Goal: Navigation & Orientation: Understand site structure

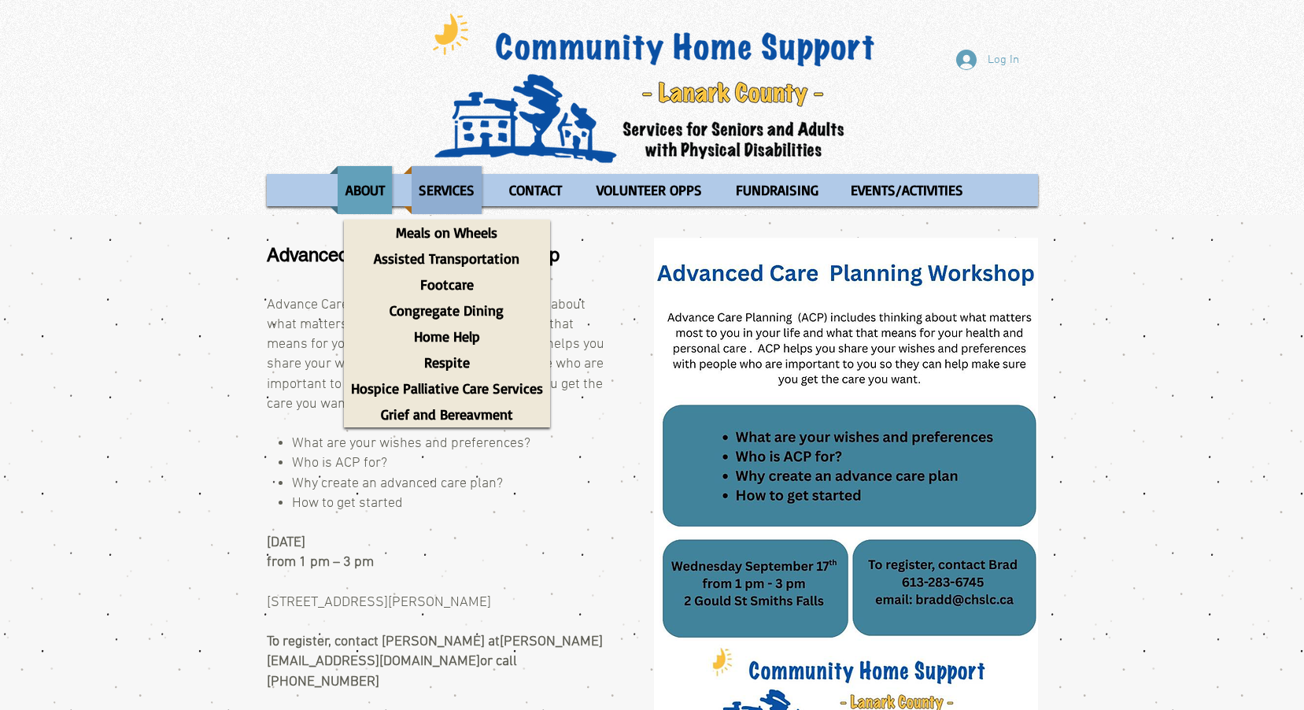
click at [456, 186] on p "SERVICES" at bounding box center [447, 190] width 70 height 48
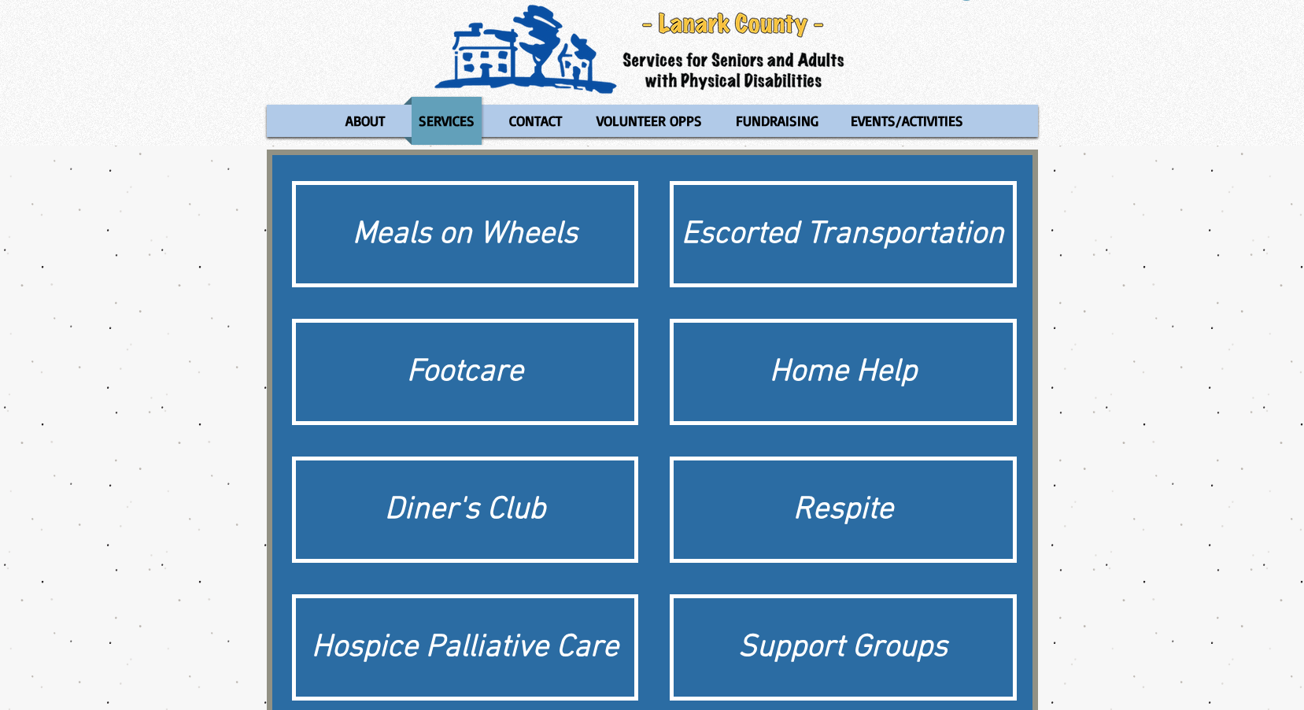
scroll to position [157, 0]
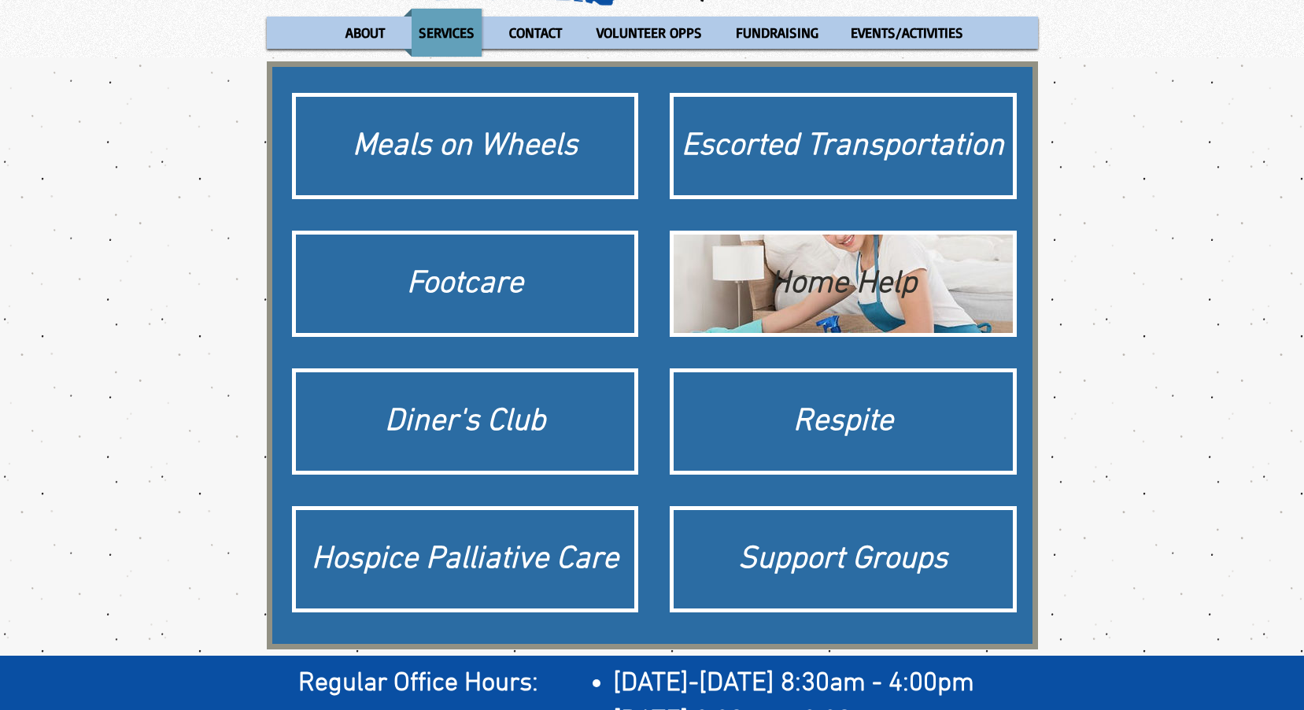
click at [974, 285] on div "Home Help" at bounding box center [844, 284] width 324 height 44
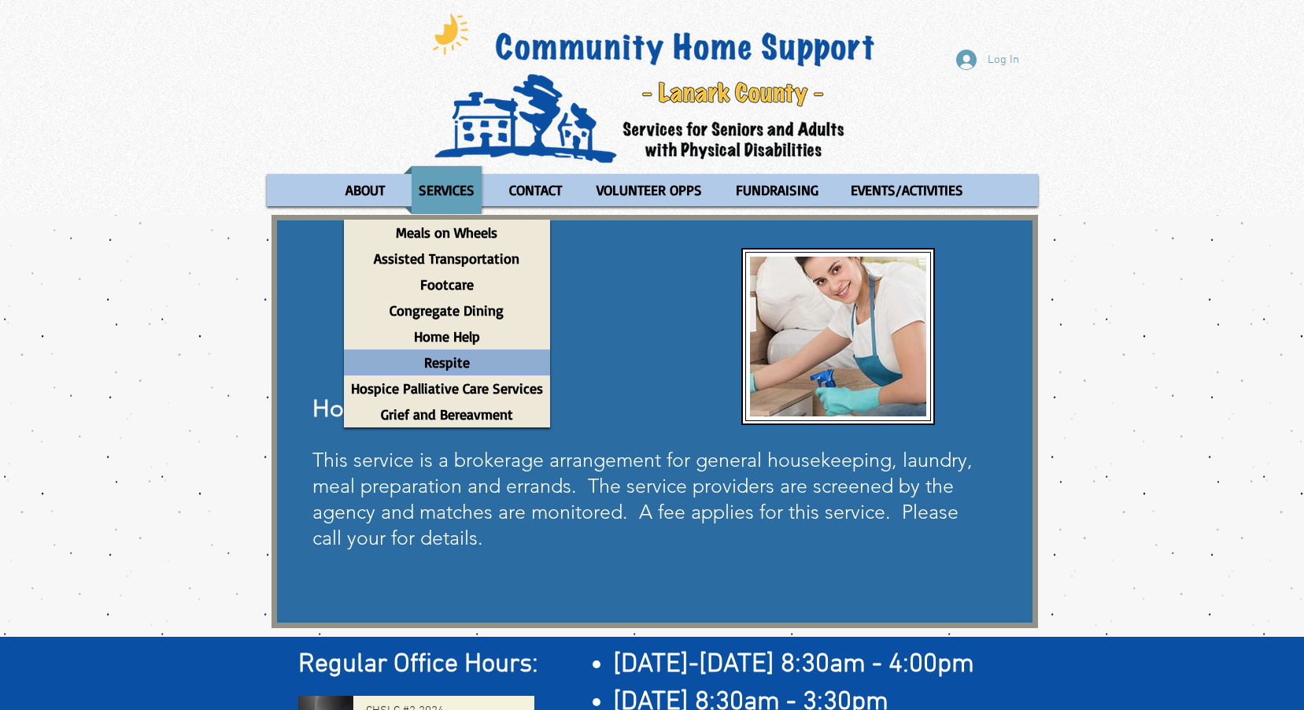
click at [472, 362] on p "Respite" at bounding box center [447, 362] width 60 height 26
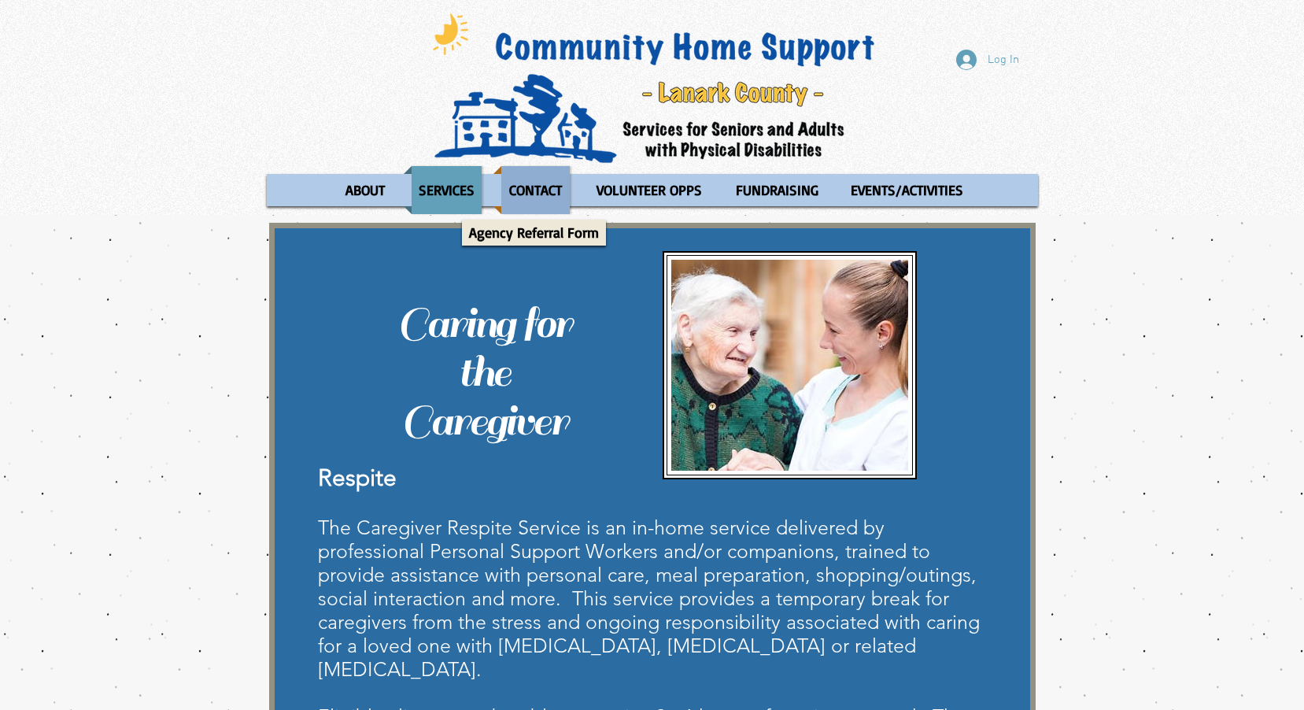
click at [512, 189] on p "CONTACT" at bounding box center [535, 190] width 67 height 48
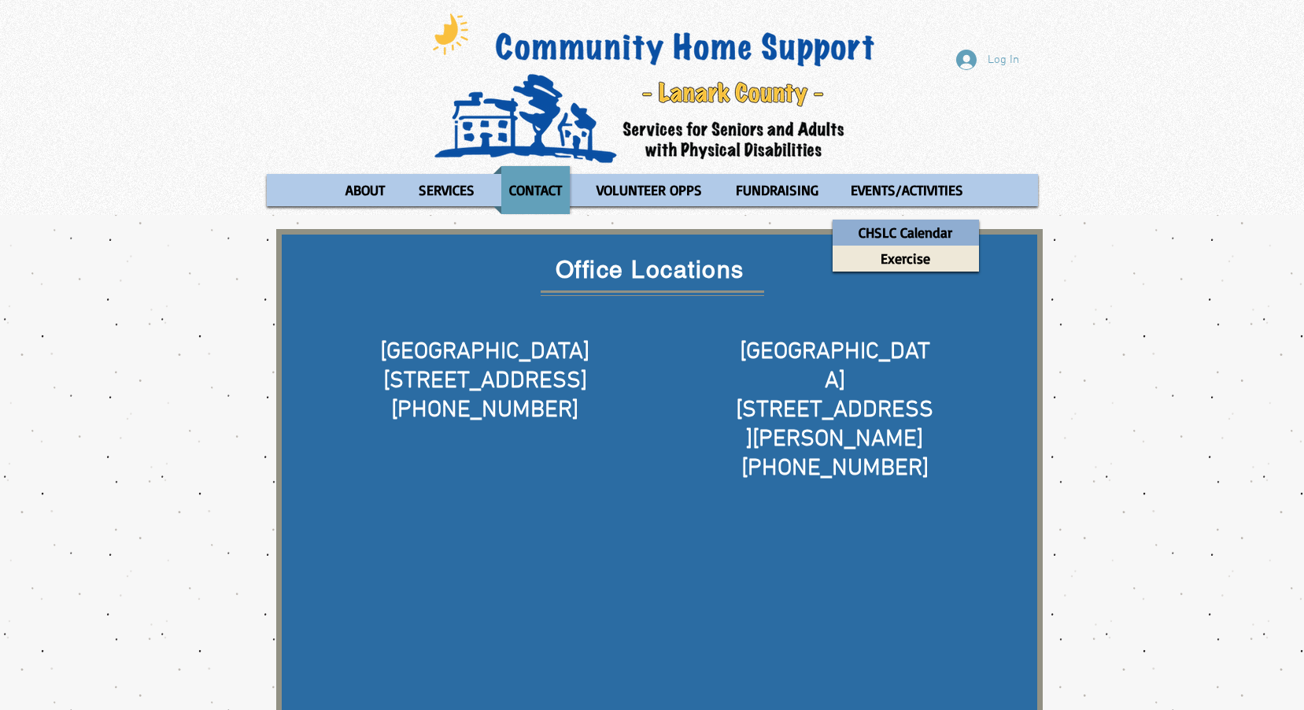
click at [894, 228] on p "CHSLC Calendar" at bounding box center [906, 233] width 108 height 26
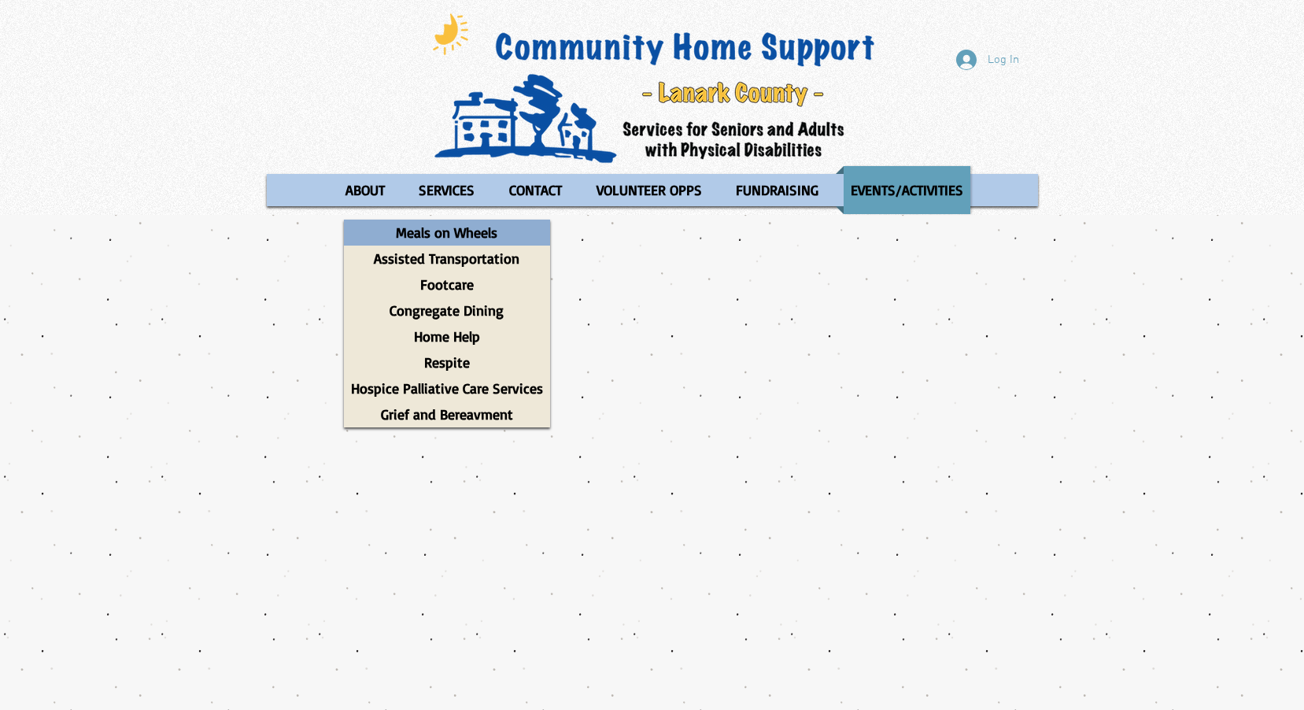
click at [440, 235] on p "Meals on Wheels" at bounding box center [447, 233] width 116 height 26
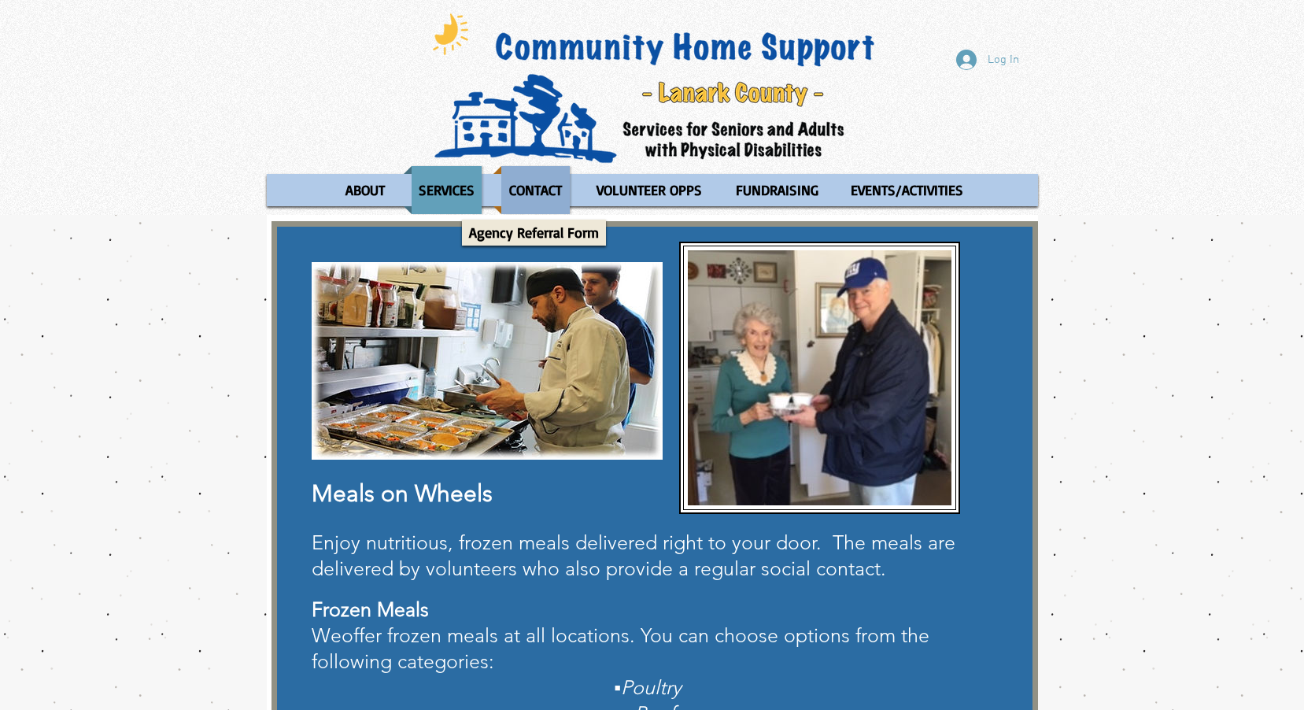
click at [545, 191] on p "CONTACT" at bounding box center [535, 190] width 67 height 48
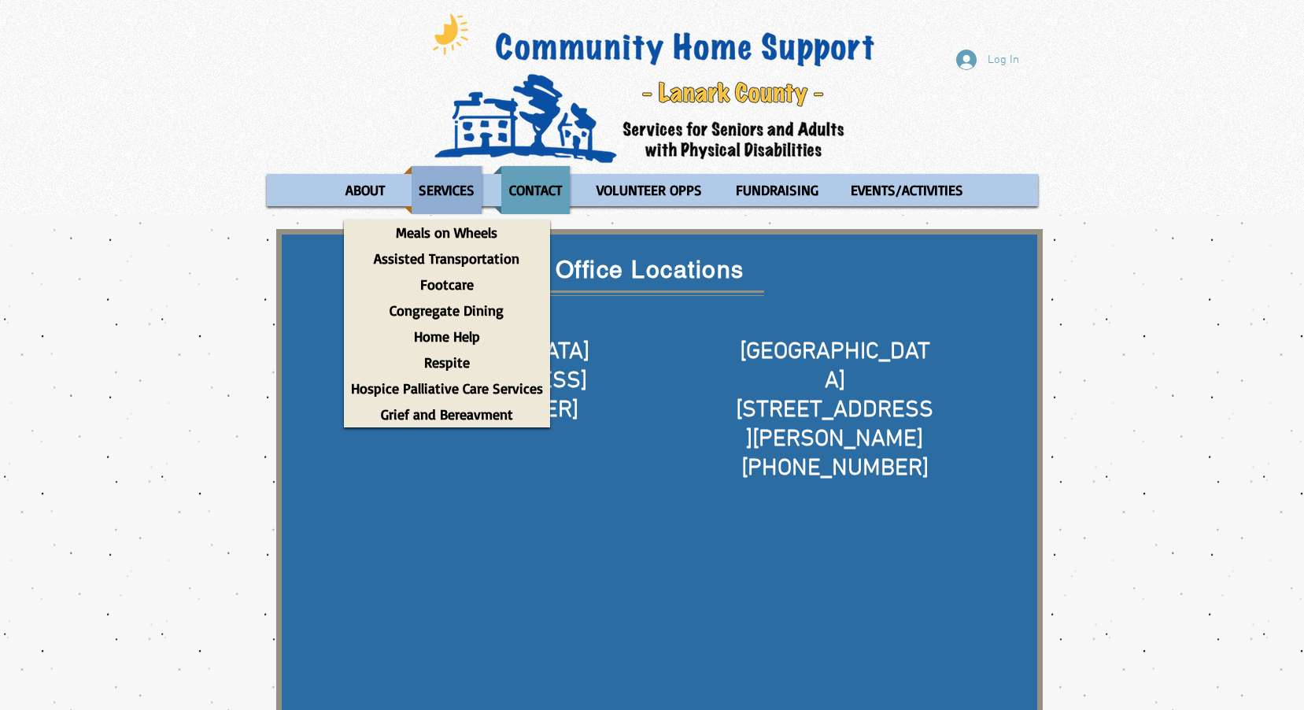
click at [459, 190] on p "SERVICES" at bounding box center [447, 190] width 70 height 48
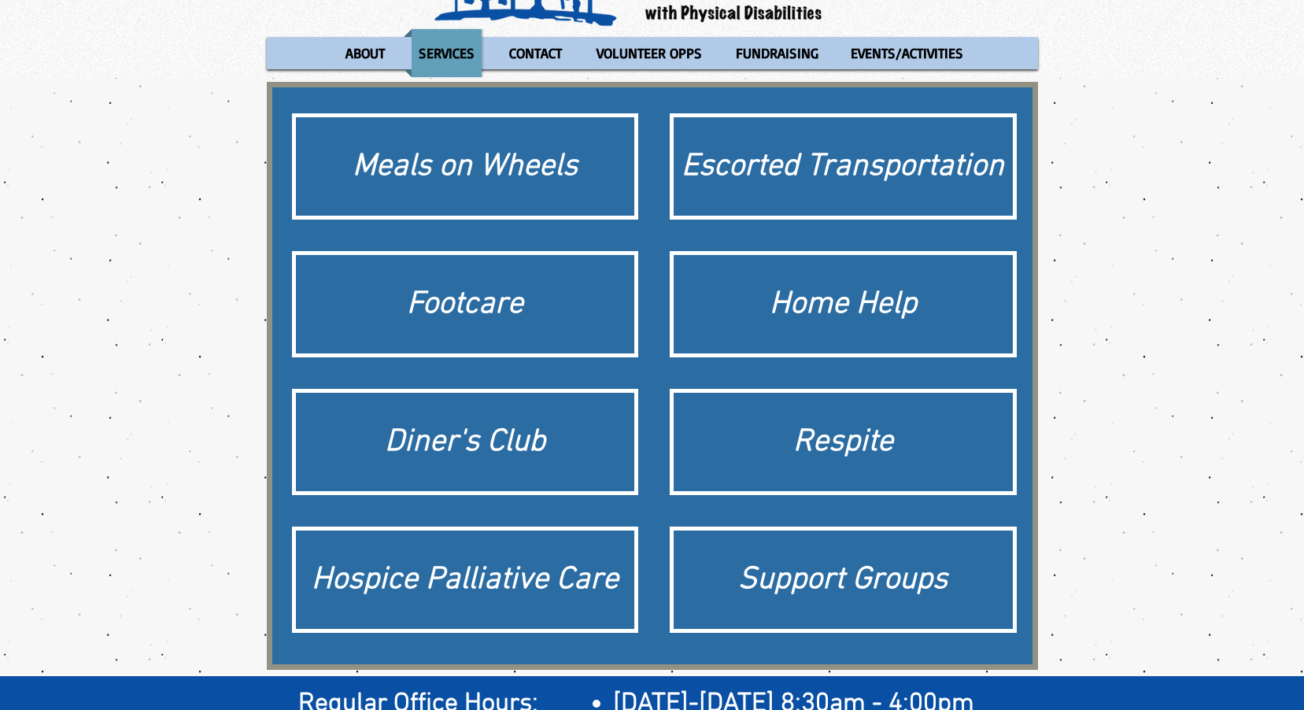
scroll to position [282, 0]
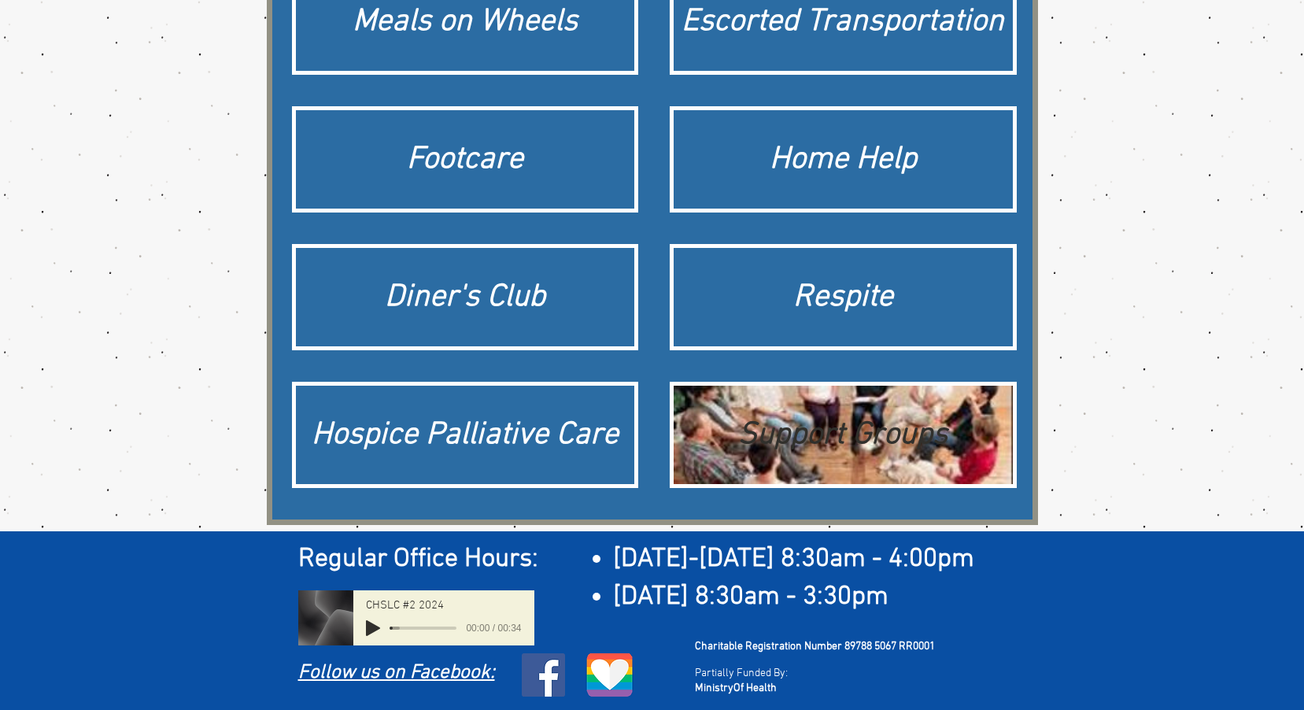
click at [896, 450] on div "Support Groups" at bounding box center [844, 435] width 324 height 44
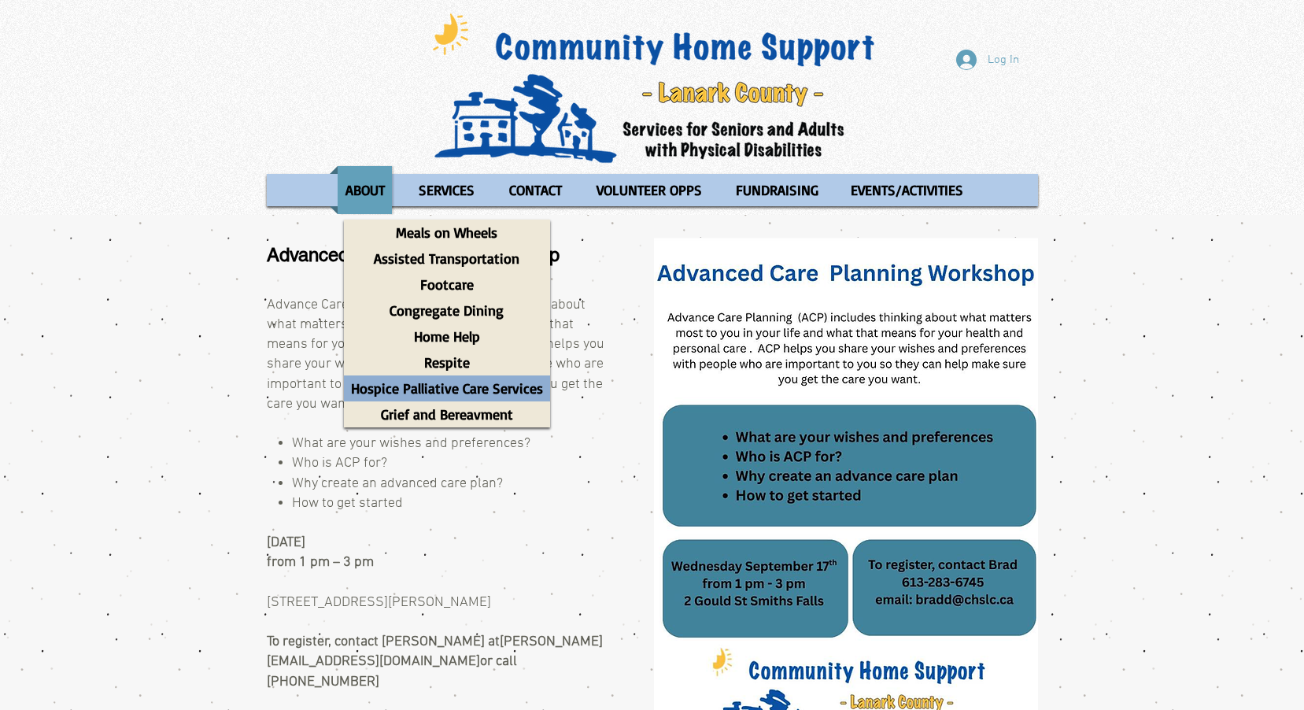
click at [457, 389] on p "Hospice Palliative Care Services" at bounding box center [447, 388] width 206 height 26
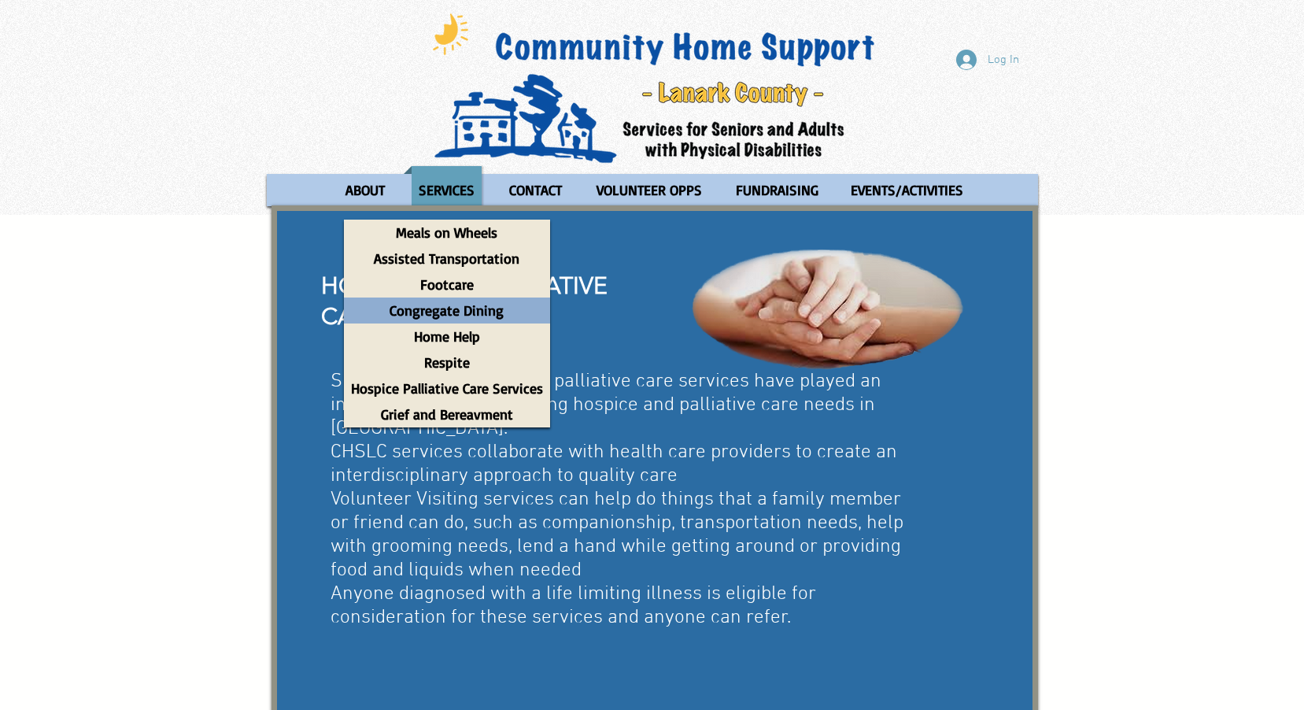
click at [476, 308] on p "Congregate Dining" at bounding box center [447, 311] width 128 height 26
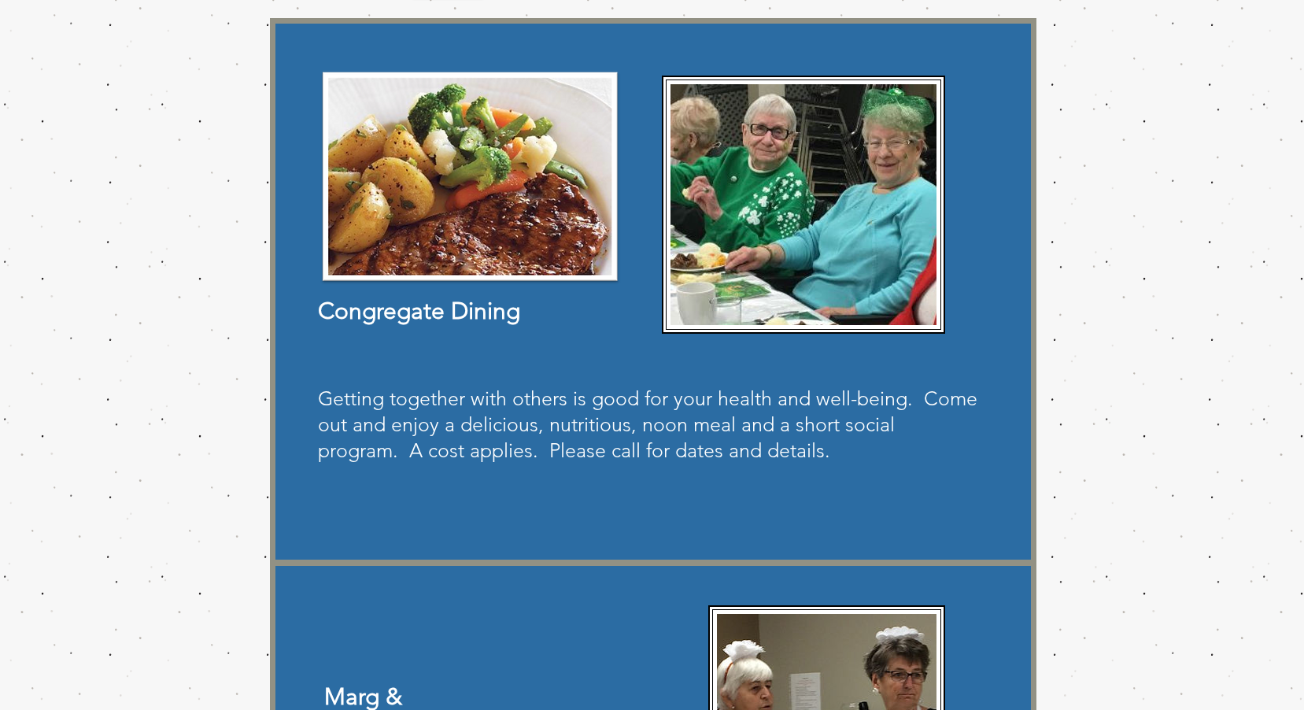
scroll to position [213, 0]
